Goal: Task Accomplishment & Management: Use online tool/utility

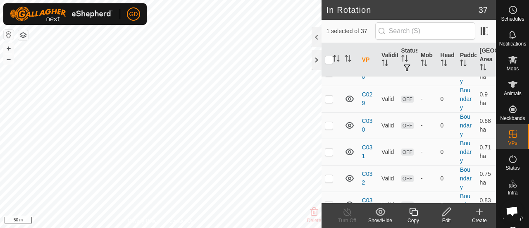
scroll to position [889, 0]
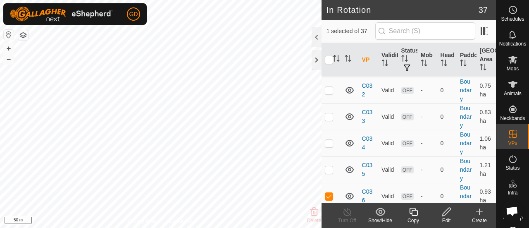
click at [414, 213] on icon at bounding box center [413, 212] width 10 height 10
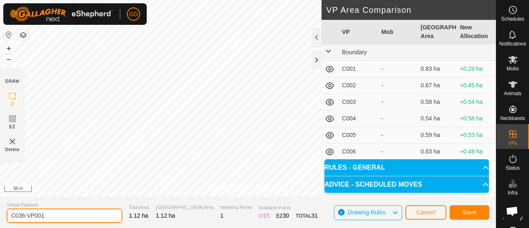
drag, startPoint x: 59, startPoint y: 215, endPoint x: 22, endPoint y: 214, distance: 36.8
click at [22, 214] on input "C036-VP001" at bounding box center [65, 215] width 116 height 14
type input "C037"
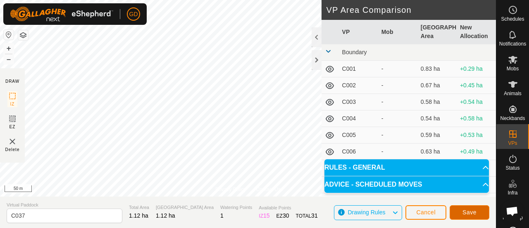
click at [469, 210] on span "Save" at bounding box center [470, 212] width 14 height 7
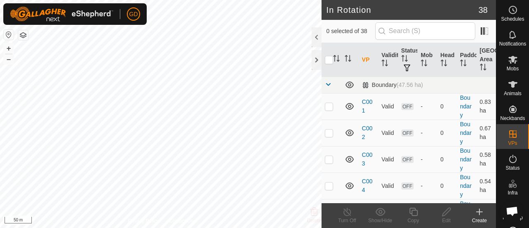
checkbox input "true"
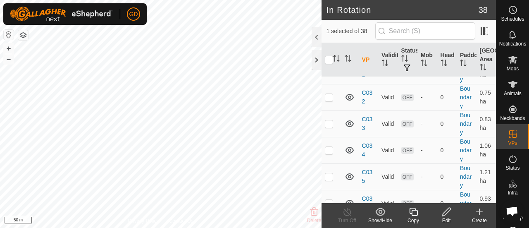
scroll to position [915, 0]
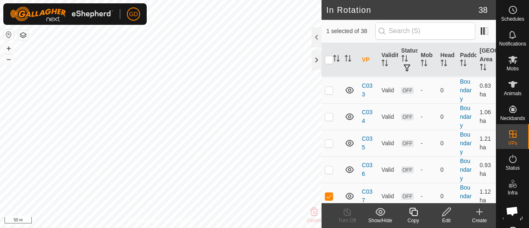
click at [410, 214] on icon at bounding box center [413, 212] width 10 height 10
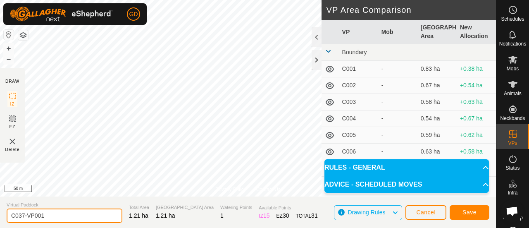
drag, startPoint x: 48, startPoint y: 218, endPoint x: 22, endPoint y: 216, distance: 25.7
click at [22, 216] on input "C037-VP001" at bounding box center [65, 215] width 116 height 14
type input "C038"
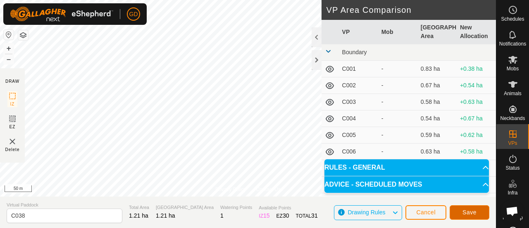
click at [464, 212] on span "Save" at bounding box center [470, 212] width 14 height 7
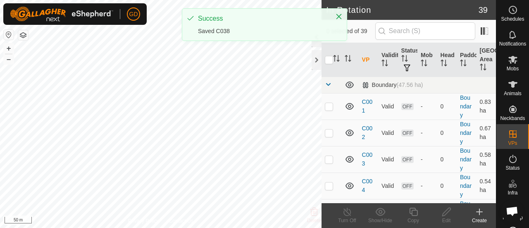
checkbox input "true"
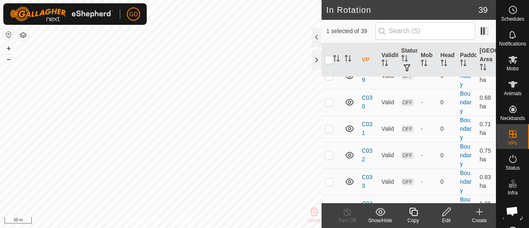
scroll to position [942, 0]
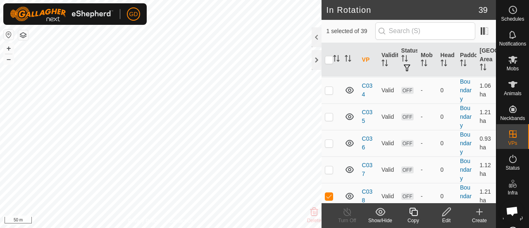
click at [416, 213] on icon at bounding box center [413, 212] width 10 height 10
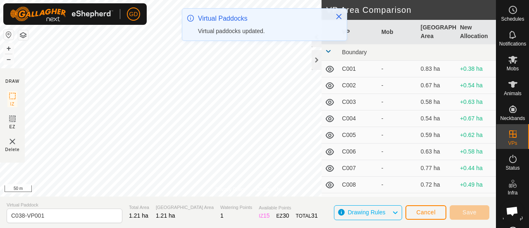
click at [205, 34] on div "GD Schedules Notifications Mobs Animals Neckbands VPs Status Infra Heatmap Help…" at bounding box center [264, 114] width 529 height 228
click at [338, 17] on icon "Close" at bounding box center [338, 16] width 5 height 5
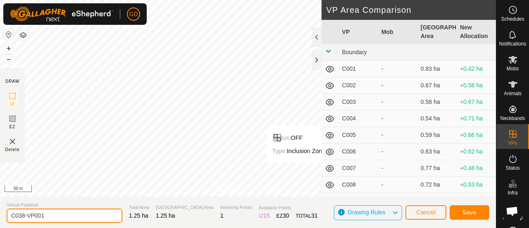
drag, startPoint x: 48, startPoint y: 216, endPoint x: 21, endPoint y: 212, distance: 27.5
click at [21, 212] on input "C038-VP001" at bounding box center [65, 215] width 116 height 14
type input "C039"
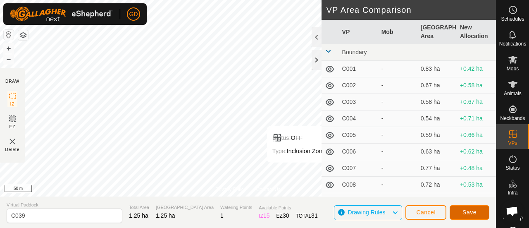
click at [467, 212] on span "Save" at bounding box center [470, 212] width 14 height 7
